Goal: Transaction & Acquisition: Book appointment/travel/reservation

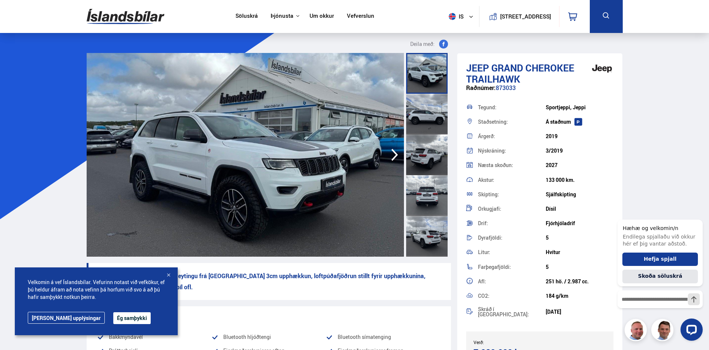
click at [113, 313] on button "Ég samþykki" at bounding box center [131, 318] width 37 height 12
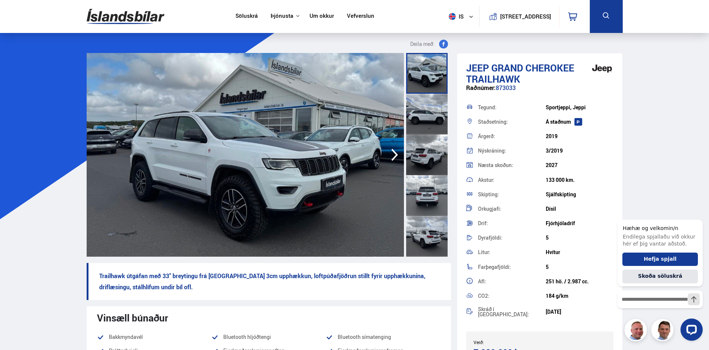
click at [395, 150] on icon "button" at bounding box center [394, 155] width 15 height 18
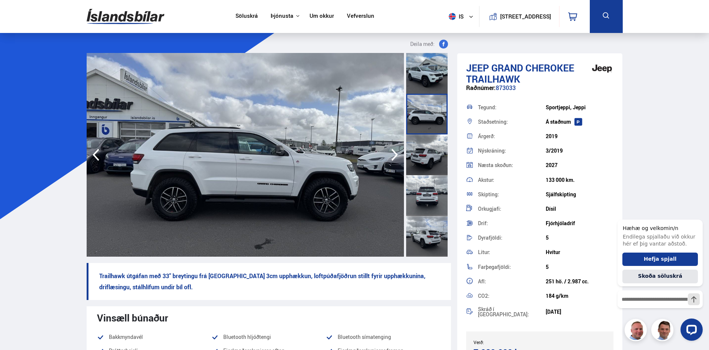
click at [395, 150] on icon "button" at bounding box center [394, 155] width 15 height 18
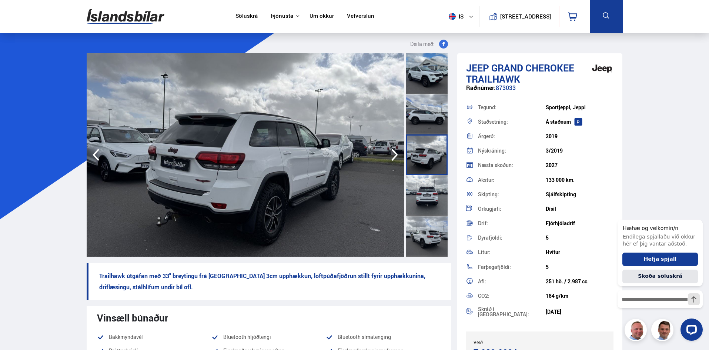
click at [395, 150] on icon "button" at bounding box center [394, 155] width 15 height 18
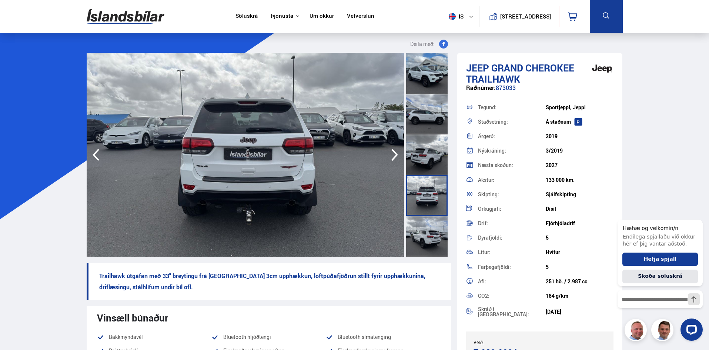
click at [395, 150] on icon "button" at bounding box center [394, 155] width 15 height 18
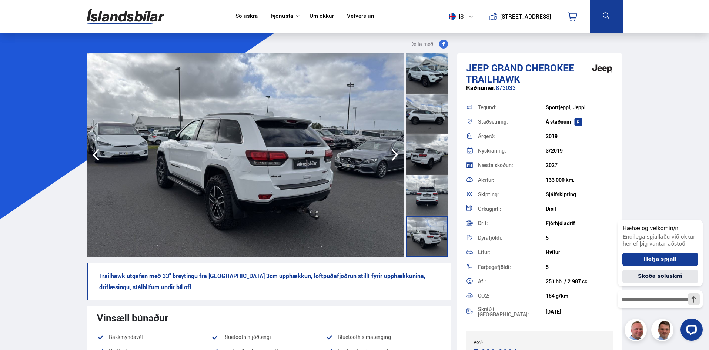
click at [395, 150] on icon "button" at bounding box center [394, 155] width 15 height 18
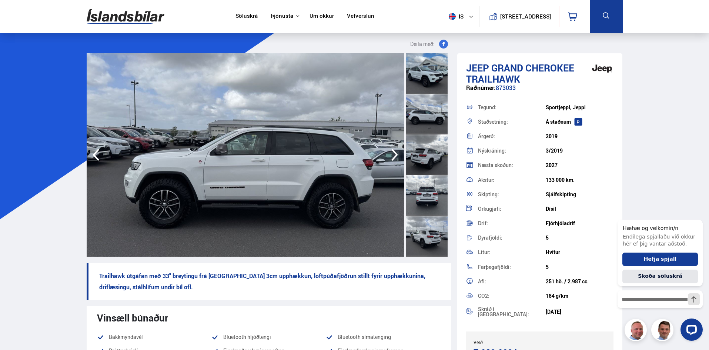
click at [395, 150] on icon "button" at bounding box center [394, 155] width 15 height 18
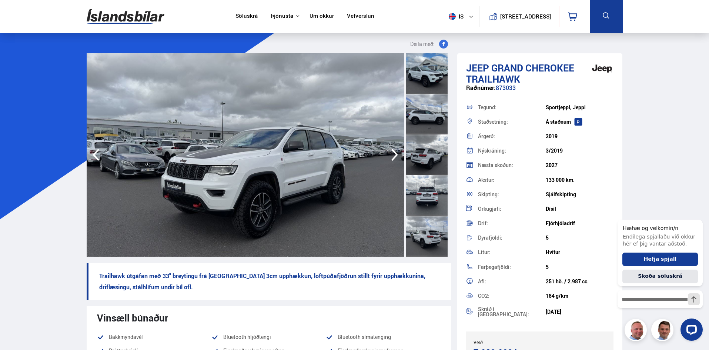
click at [395, 150] on icon "button" at bounding box center [394, 155] width 15 height 18
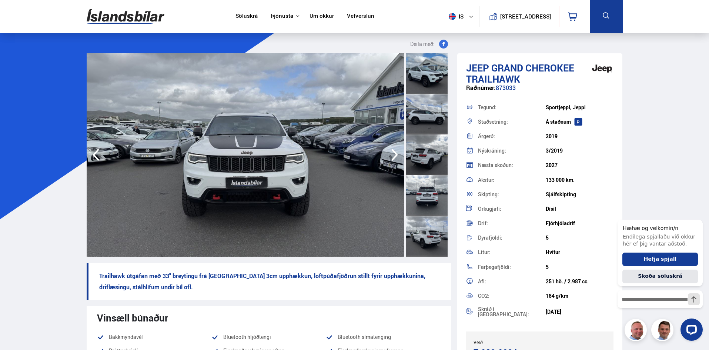
click at [395, 150] on icon "button" at bounding box center [394, 155] width 15 height 18
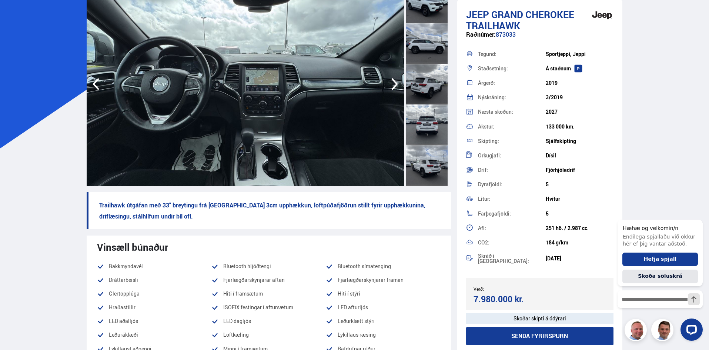
scroll to position [74, 0]
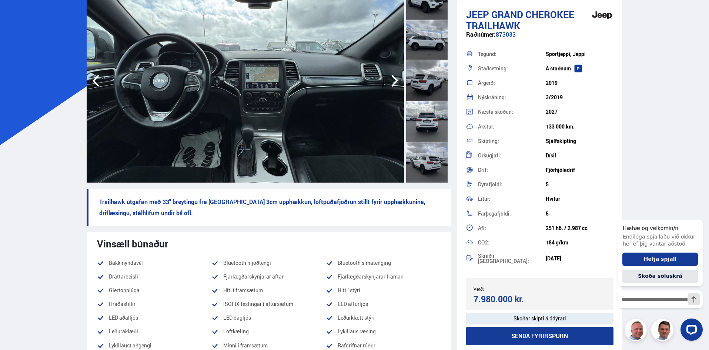
click at [428, 165] on div at bounding box center [426, 162] width 41 height 41
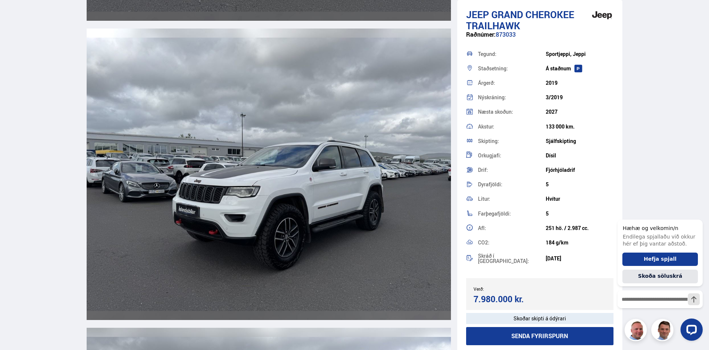
scroll to position [2962, 0]
